Goal: Find specific page/section: Find specific page/section

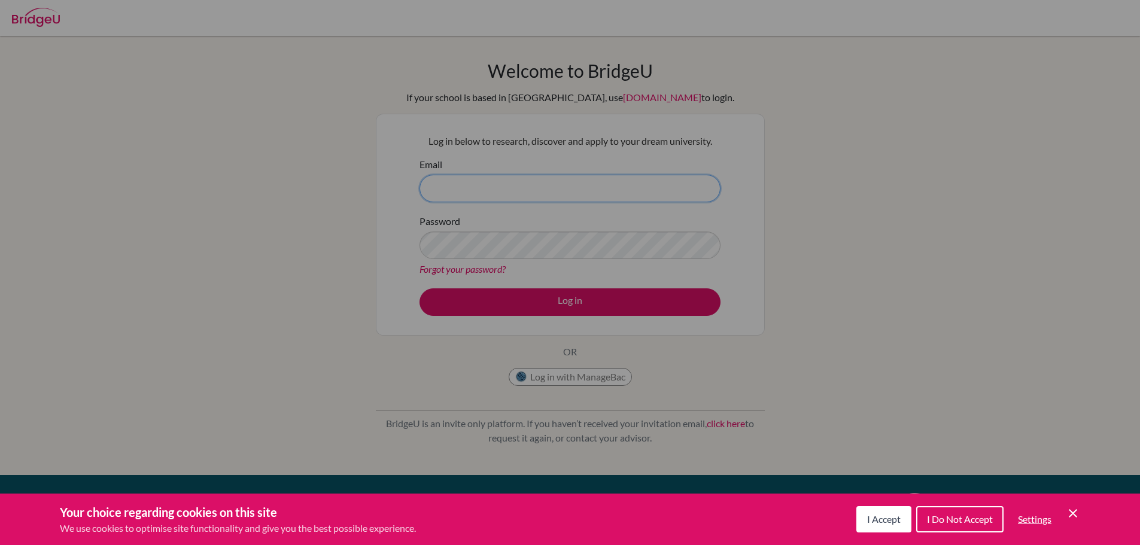
type input "[EMAIL_ADDRESS][DOMAIN_NAME]"
drag, startPoint x: 873, startPoint y: 523, endPoint x: 843, endPoint y: 500, distance: 37.9
click at [864, 514] on button "I Accept" at bounding box center [883, 519] width 55 height 26
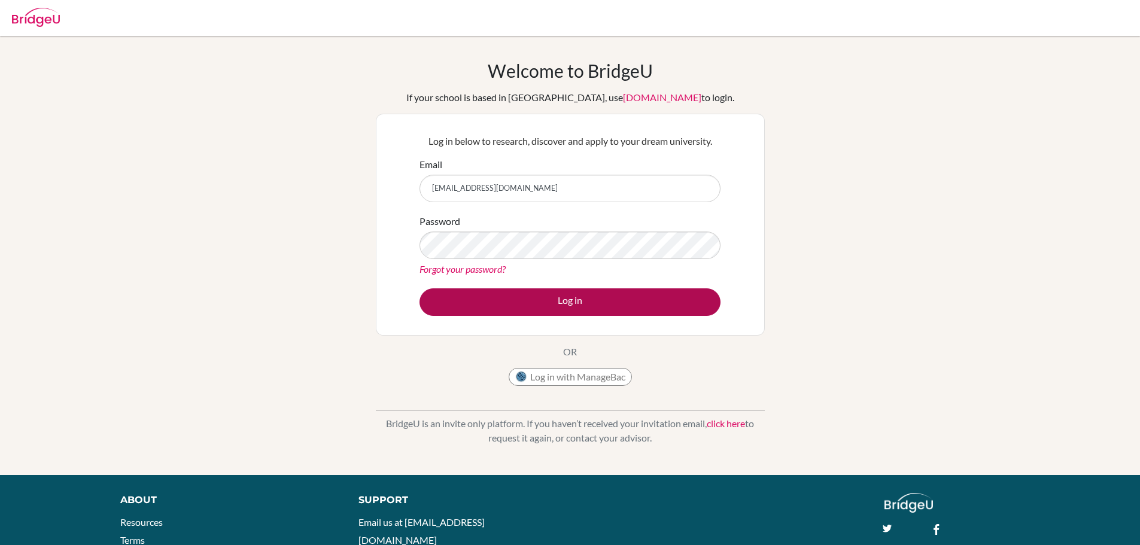
drag, startPoint x: 588, startPoint y: 316, endPoint x: 585, endPoint y: 309, distance: 7.8
click at [587, 315] on div "Log in below to research, discover and apply to your dream university. Email [E…" at bounding box center [570, 224] width 316 height 197
click at [580, 300] on button "Log in" at bounding box center [569, 302] width 301 height 28
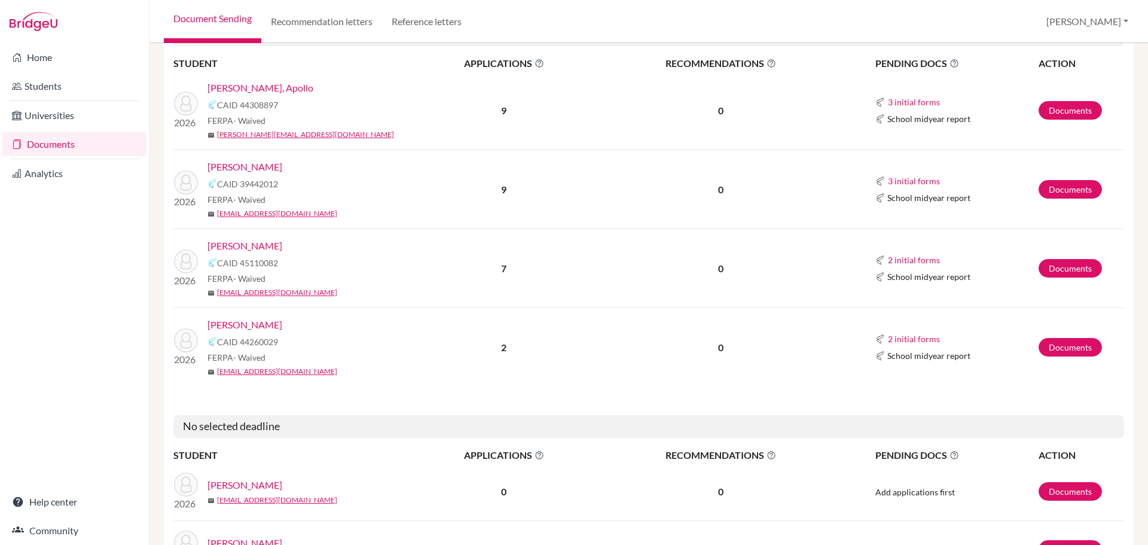
scroll to position [473, 0]
